Goal: Task Accomplishment & Management: Use online tool/utility

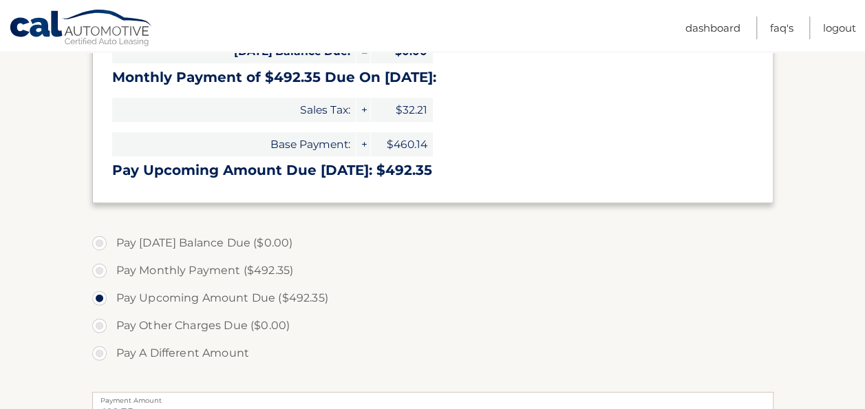
scroll to position [275, 0]
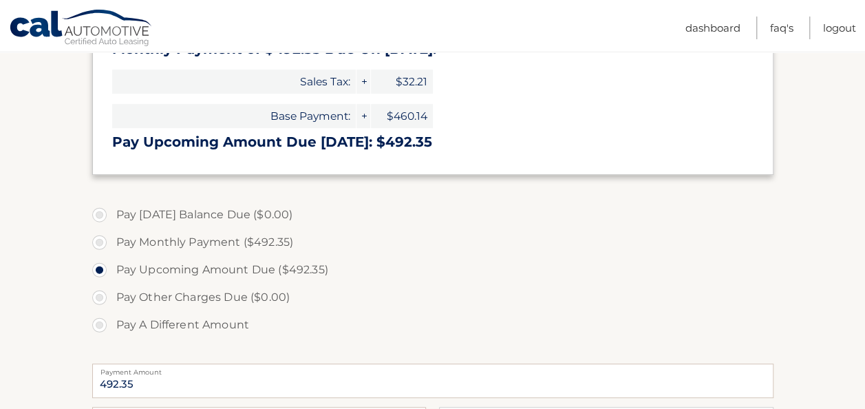
click at [102, 242] on label "Pay Monthly Payment ($492.35)" at bounding box center [432, 243] width 681 height 28
click at [102, 242] on input "Pay Monthly Payment ($492.35)" at bounding box center [105, 240] width 14 height 22
radio input "true"
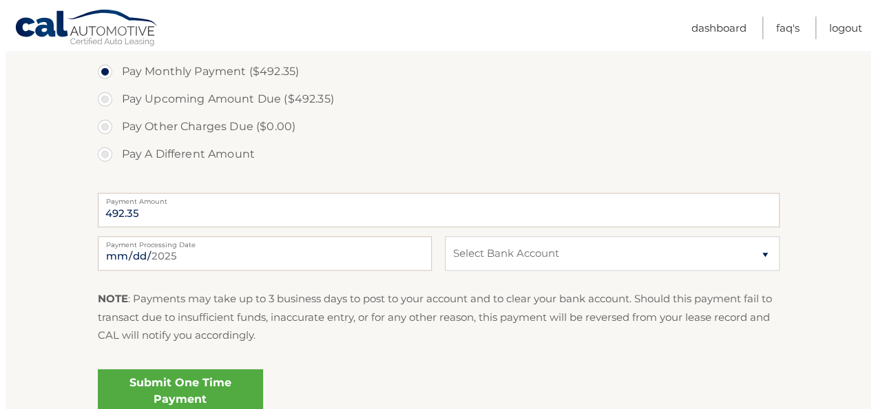
scroll to position [482, 0]
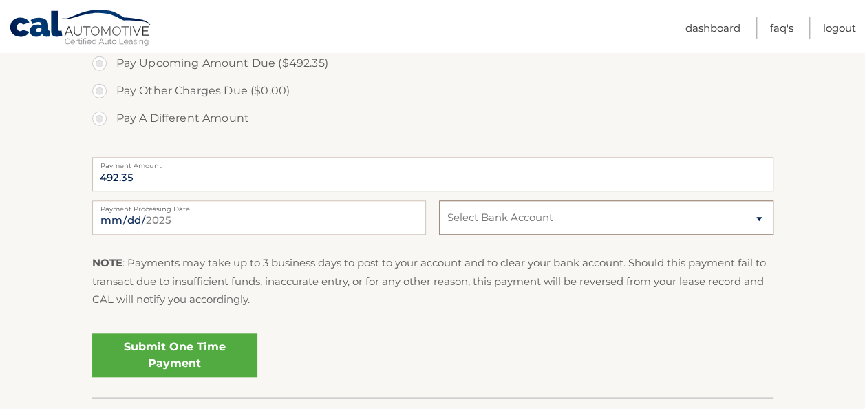
click at [765, 215] on select "Select Bank Account Checking TRUIST BANK *****0320 Checking BANK OF AMERICA, N.…" at bounding box center [606, 217] width 334 height 34
select select "NTExMGQyYWQtZGE2Yy00OWRjLWE5YTMtZTE1NGQ3ZGU2MDc2"
click at [439, 200] on select "Select Bank Account Checking TRUIST BANK *****0320 Checking BANK OF AMERICA, N.…" at bounding box center [606, 217] width 334 height 34
click at [176, 350] on link "Submit One Time Payment" at bounding box center [174, 355] width 165 height 44
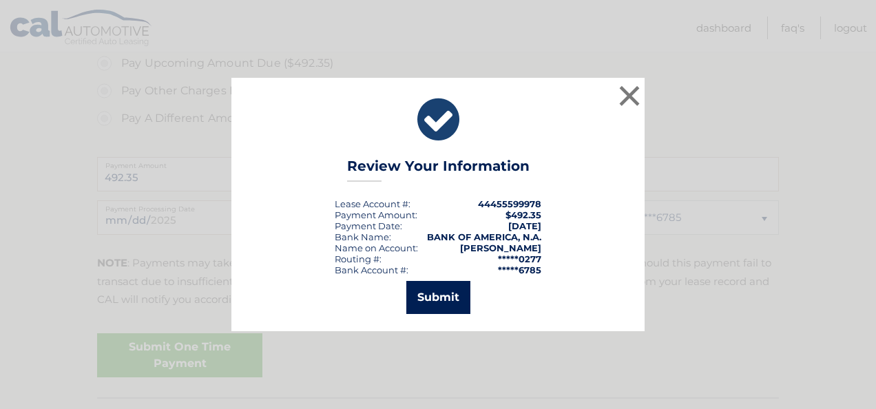
click at [417, 293] on button "Submit" at bounding box center [438, 297] width 64 height 33
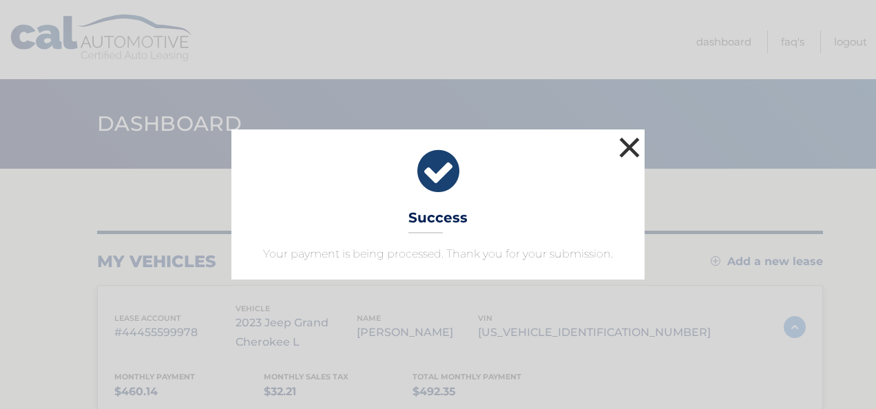
click at [636, 145] on button "×" at bounding box center [629, 148] width 28 height 28
